Goal: Task Accomplishment & Management: Manage account settings

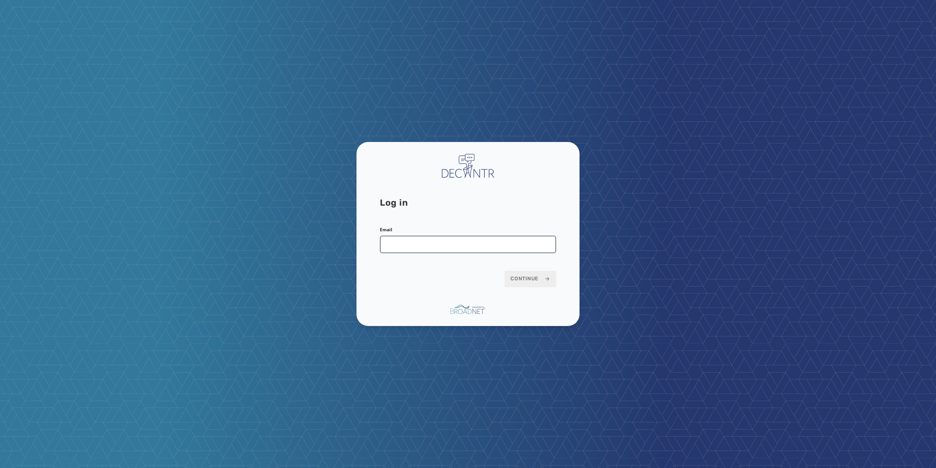
click at [465, 248] on input "Email" at bounding box center [468, 244] width 176 height 18
type input "**********"
click at [535, 278] on span "Continue" at bounding box center [530, 278] width 40 height 7
